Goal: Information Seeking & Learning: Learn about a topic

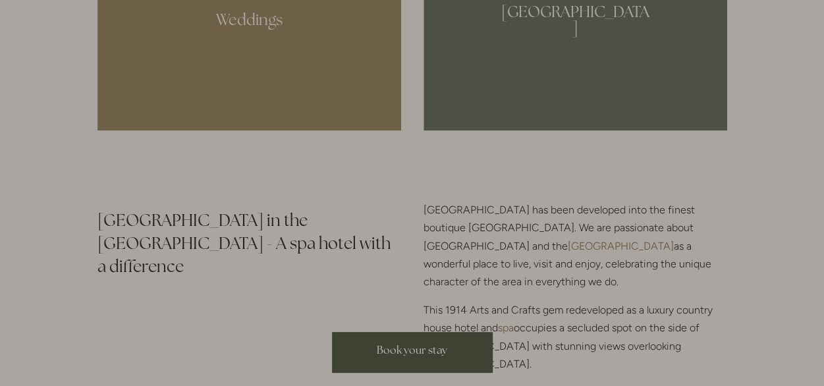
scroll to position [1384, 0]
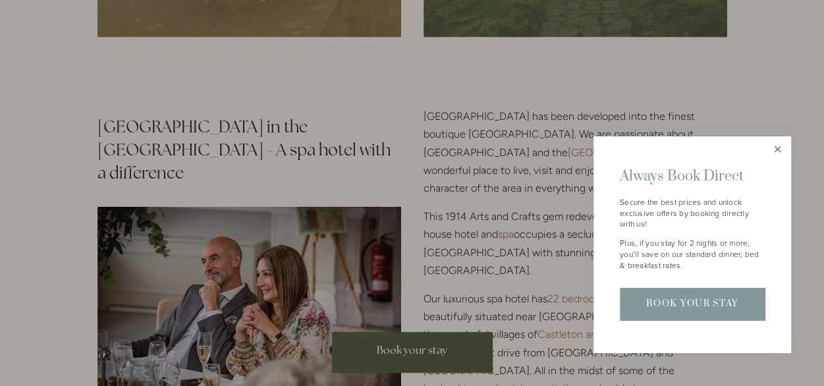
click at [776, 151] on link "Close" at bounding box center [777, 149] width 23 height 23
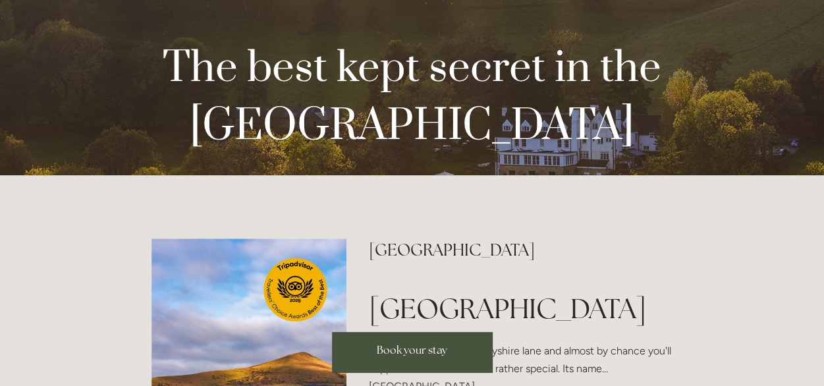
scroll to position [0, 0]
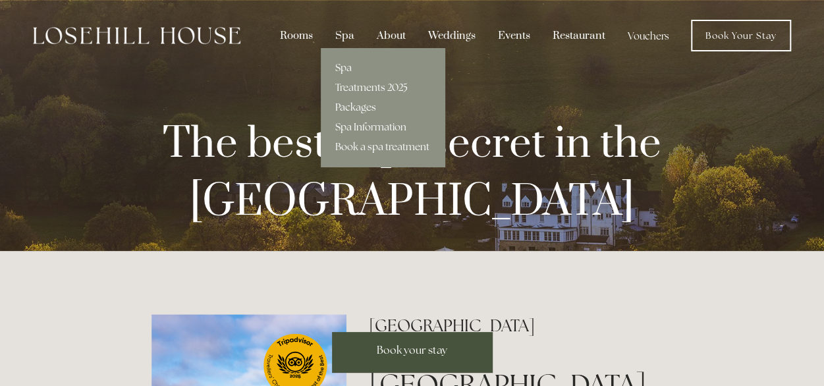
click at [356, 105] on link "Packages" at bounding box center [383, 107] width 124 height 20
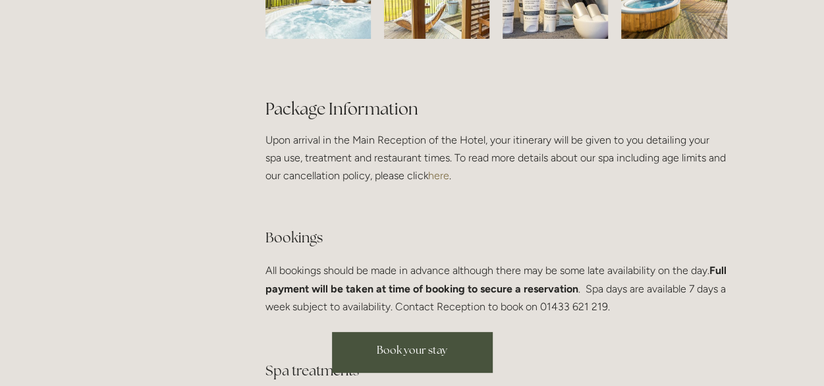
scroll to position [2280, 0]
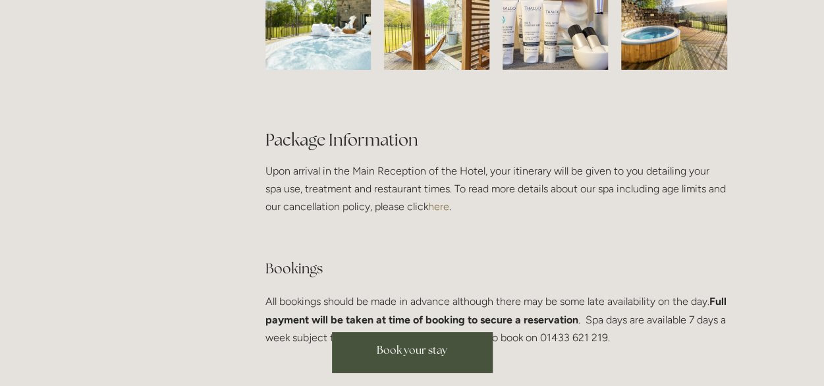
click at [404, 352] on span "Book your stay" at bounding box center [412, 350] width 70 height 14
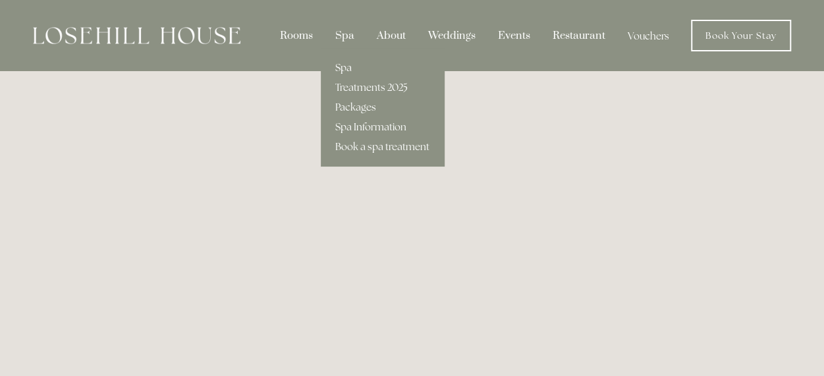
click at [352, 67] on link "Spa" at bounding box center [383, 68] width 124 height 20
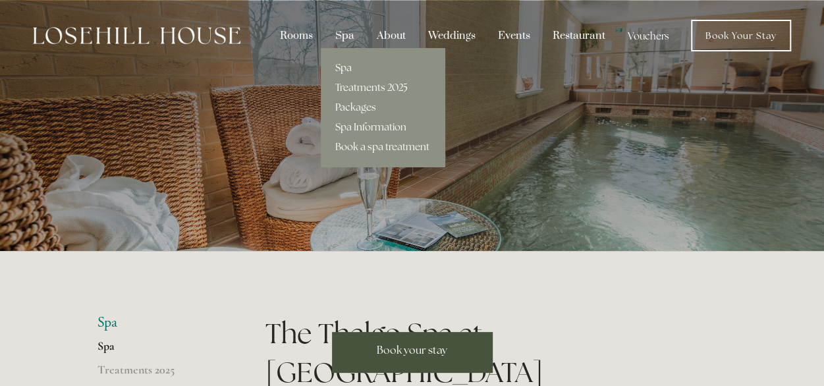
click at [352, 38] on div "Spa" at bounding box center [344, 35] width 39 height 25
click at [357, 111] on link "Packages" at bounding box center [383, 107] width 124 height 20
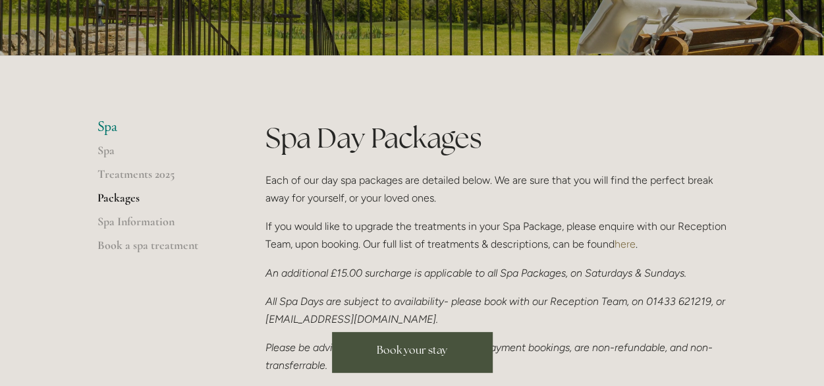
scroll to position [188, 0]
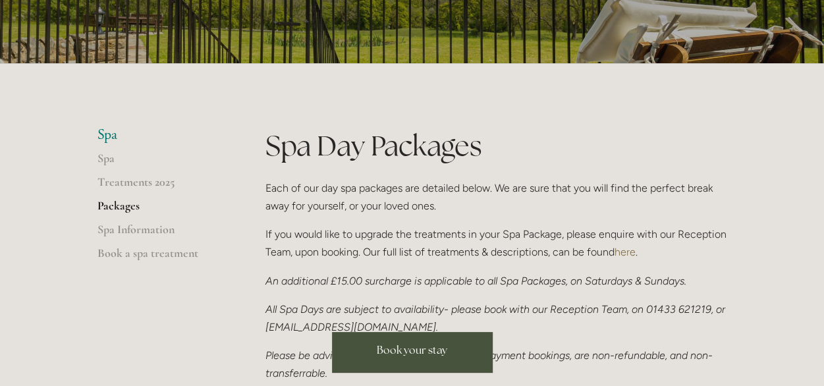
click at [632, 210] on p "Each of our day spa packages are detailed below. We are sure that you will find…" at bounding box center [496, 197] width 462 height 36
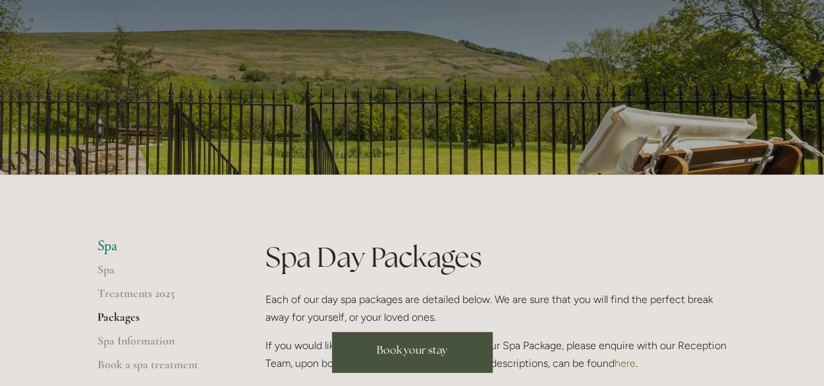
scroll to position [0, 0]
